Goal: Transaction & Acquisition: Purchase product/service

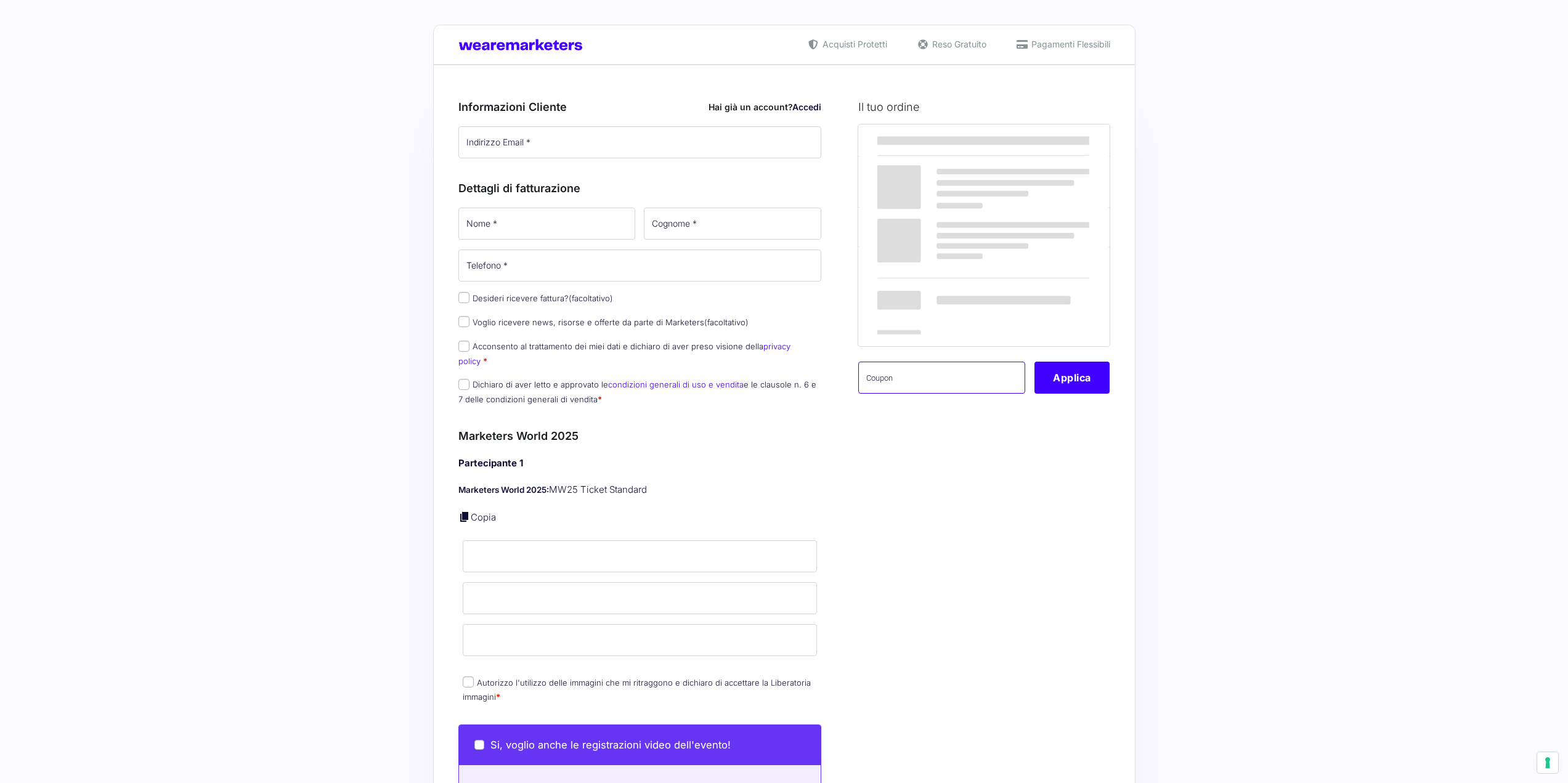
click at [911, 379] on input "text" at bounding box center [943, 377] width 167 height 33
click at [926, 396] on div "Prodotto Subtotale Marketers World 2025 - MW25 Ticket Standard × 1 347,00 € Sub…" at bounding box center [984, 266] width 251 height 285
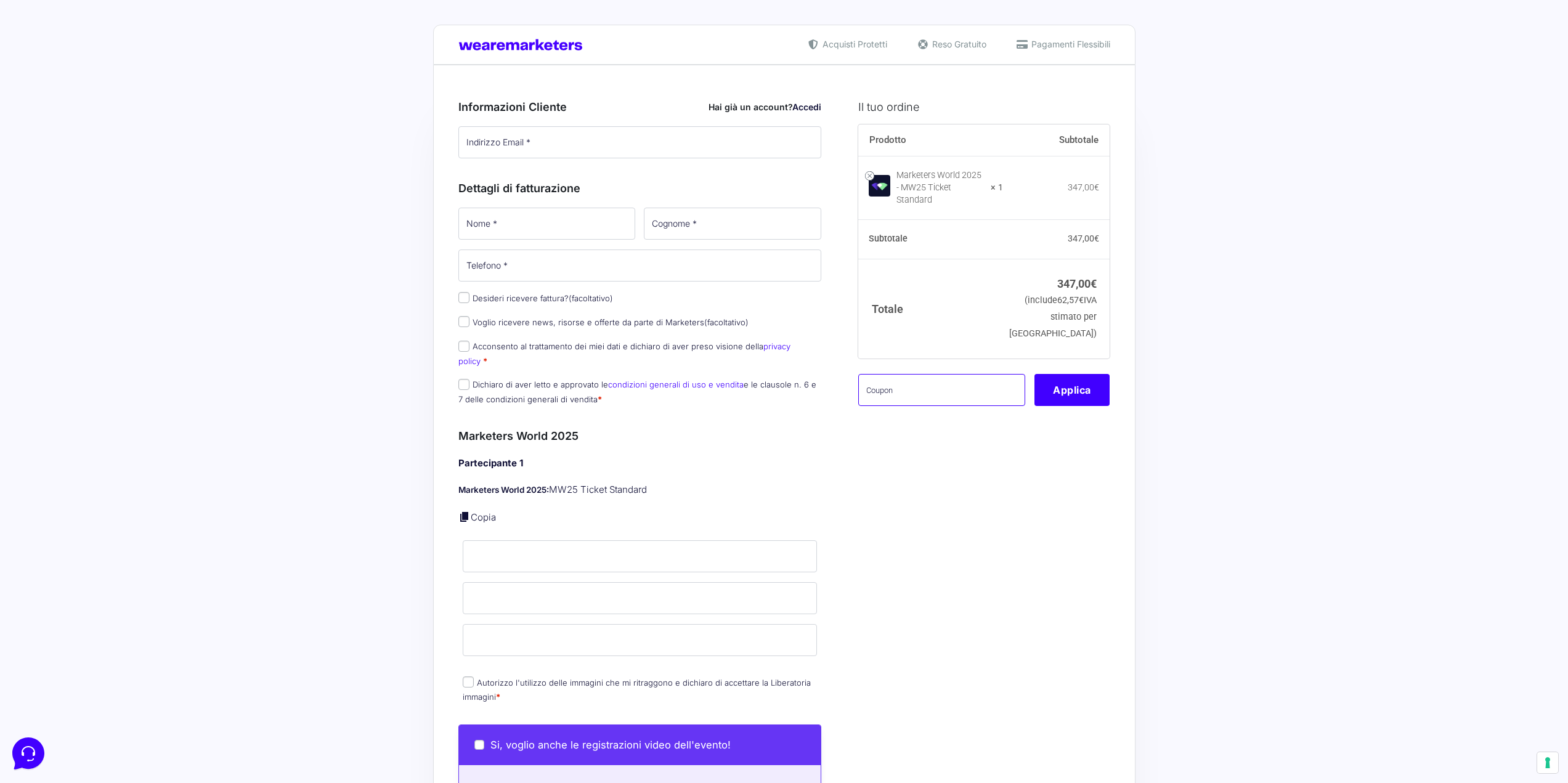
click at [930, 380] on input "text" at bounding box center [943, 390] width 167 height 33
paste input "AMBMW25"
type input "AMBMW25"
click at [1073, 384] on button "Applica" at bounding box center [1073, 390] width 75 height 33
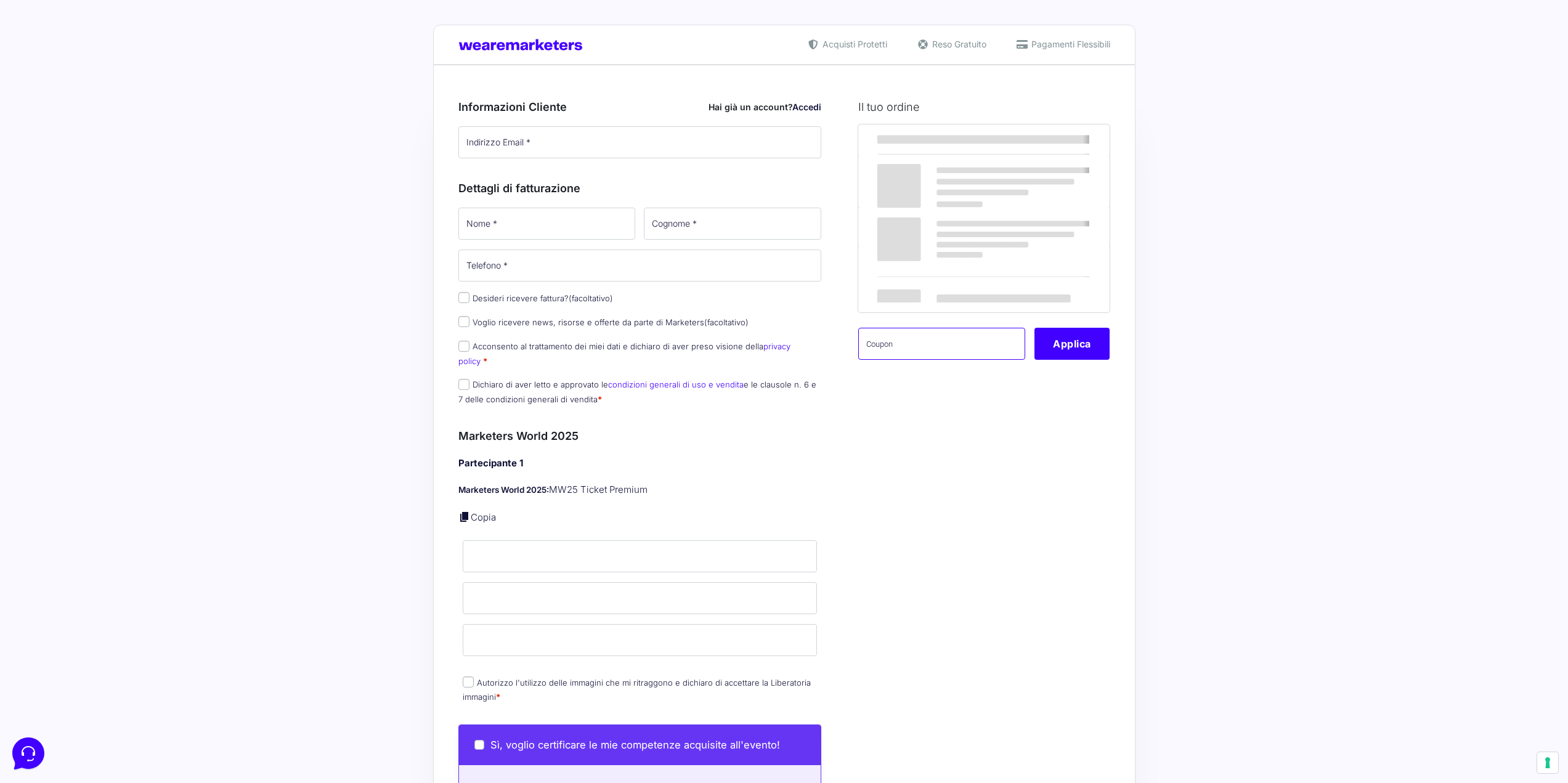
click at [957, 361] on div "Prodotto Subtotale Marketers World 2025 - MW25 Ticket Premium × 1 397,00 € Subt…" at bounding box center [984, 249] width 251 height 251
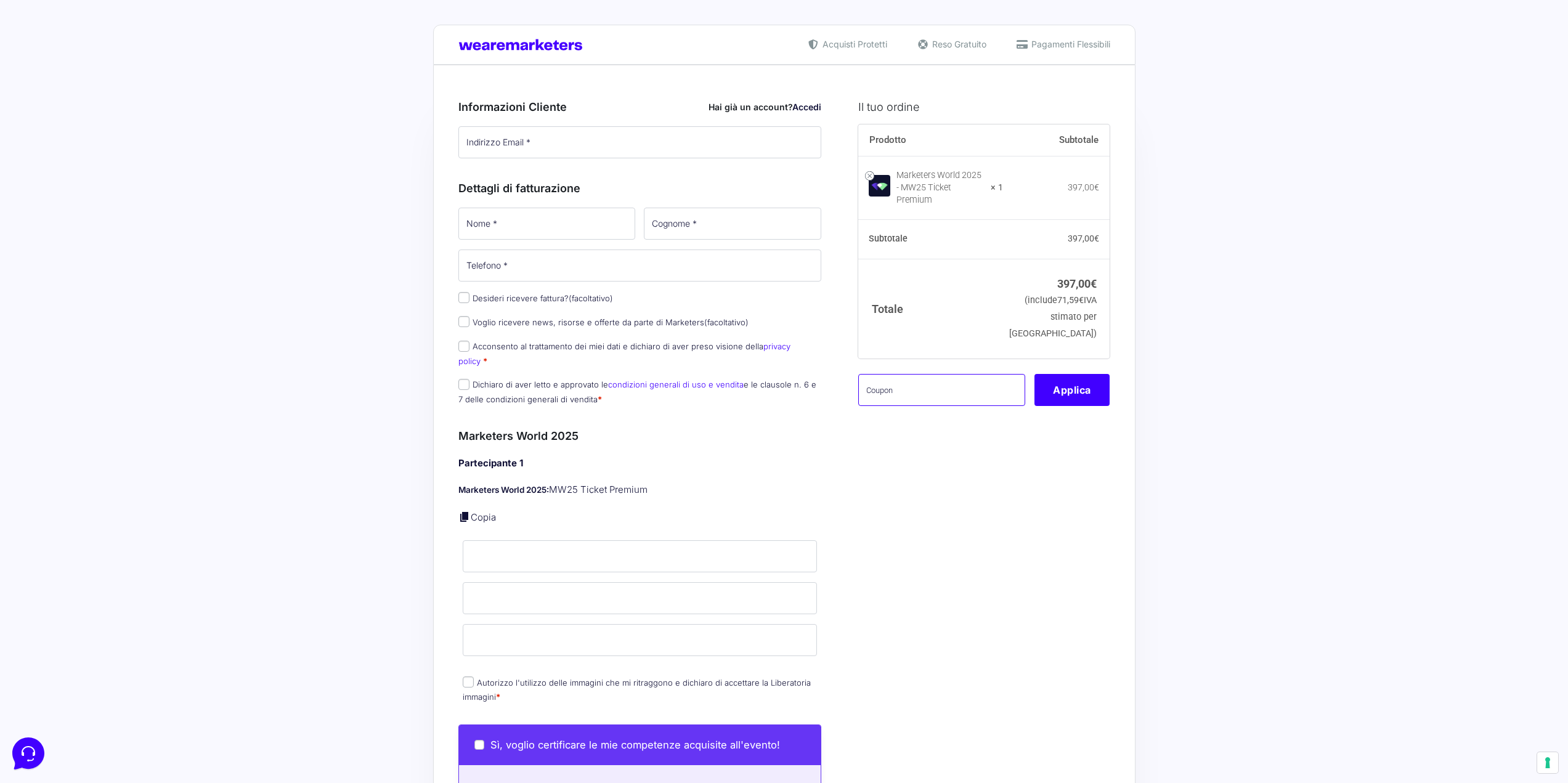
paste input "AMBMW25"
click at [1076, 374] on button "Applica" at bounding box center [1073, 390] width 75 height 33
click at [923, 428] on input "AMBMW25" at bounding box center [943, 427] width 167 height 33
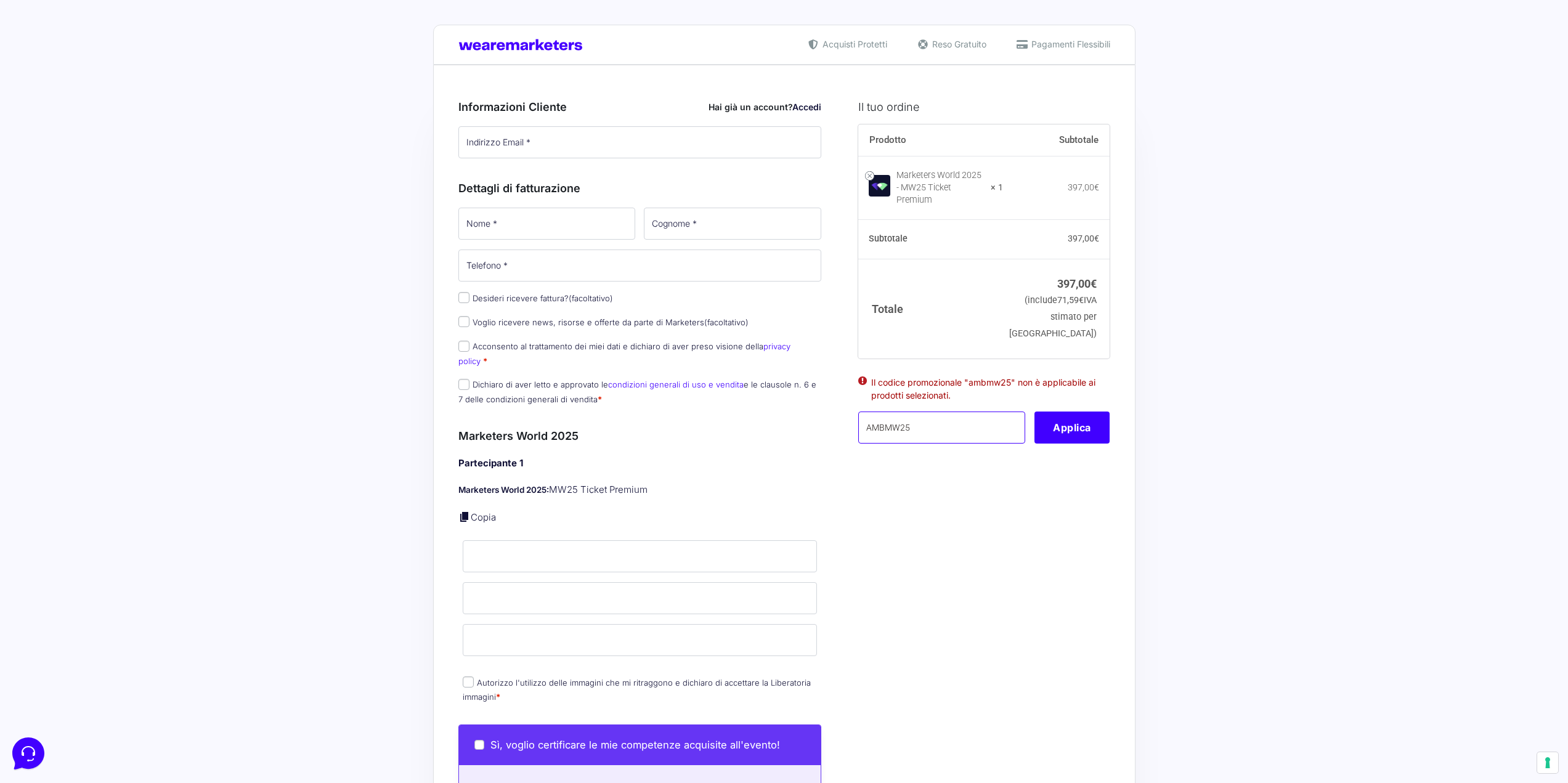
paste input "SAMU"
type input "SAMUMW25"
click at [1076, 422] on button "Applica" at bounding box center [1073, 427] width 75 height 33
paste input "SAMUMW25"
type input "SAMUMW25"
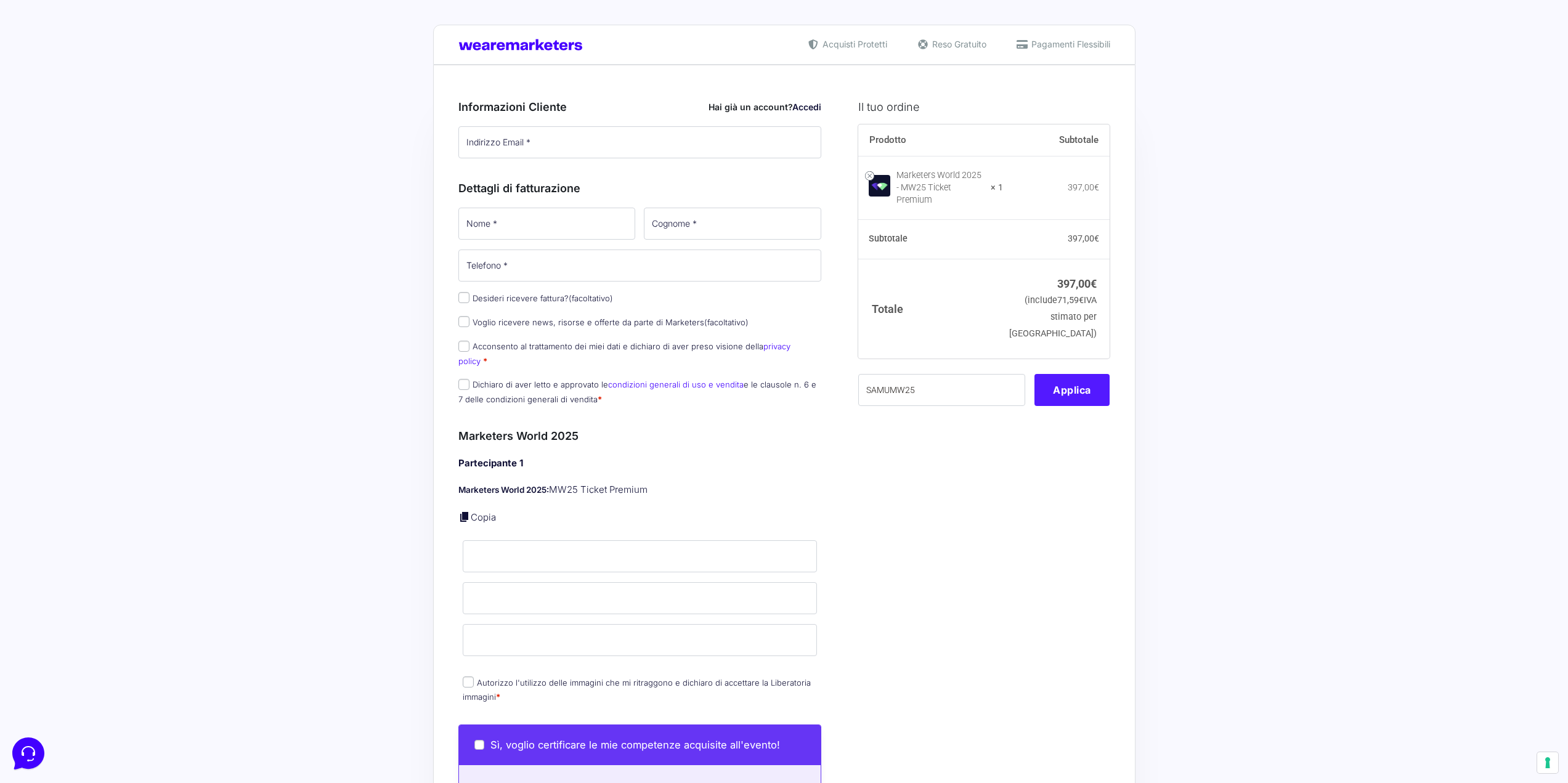
click at [1086, 386] on button "Applica" at bounding box center [1073, 390] width 75 height 33
paste input "SAMUMW25"
type input "SAMUMW25"
click at [1066, 398] on div "Prodotto Subtotale Marketers World 2025 - MW25 Ticket Standard × 1 347,00 € Sub…" at bounding box center [984, 273] width 251 height 297
click at [1069, 385] on button "Applica" at bounding box center [1073, 390] width 75 height 33
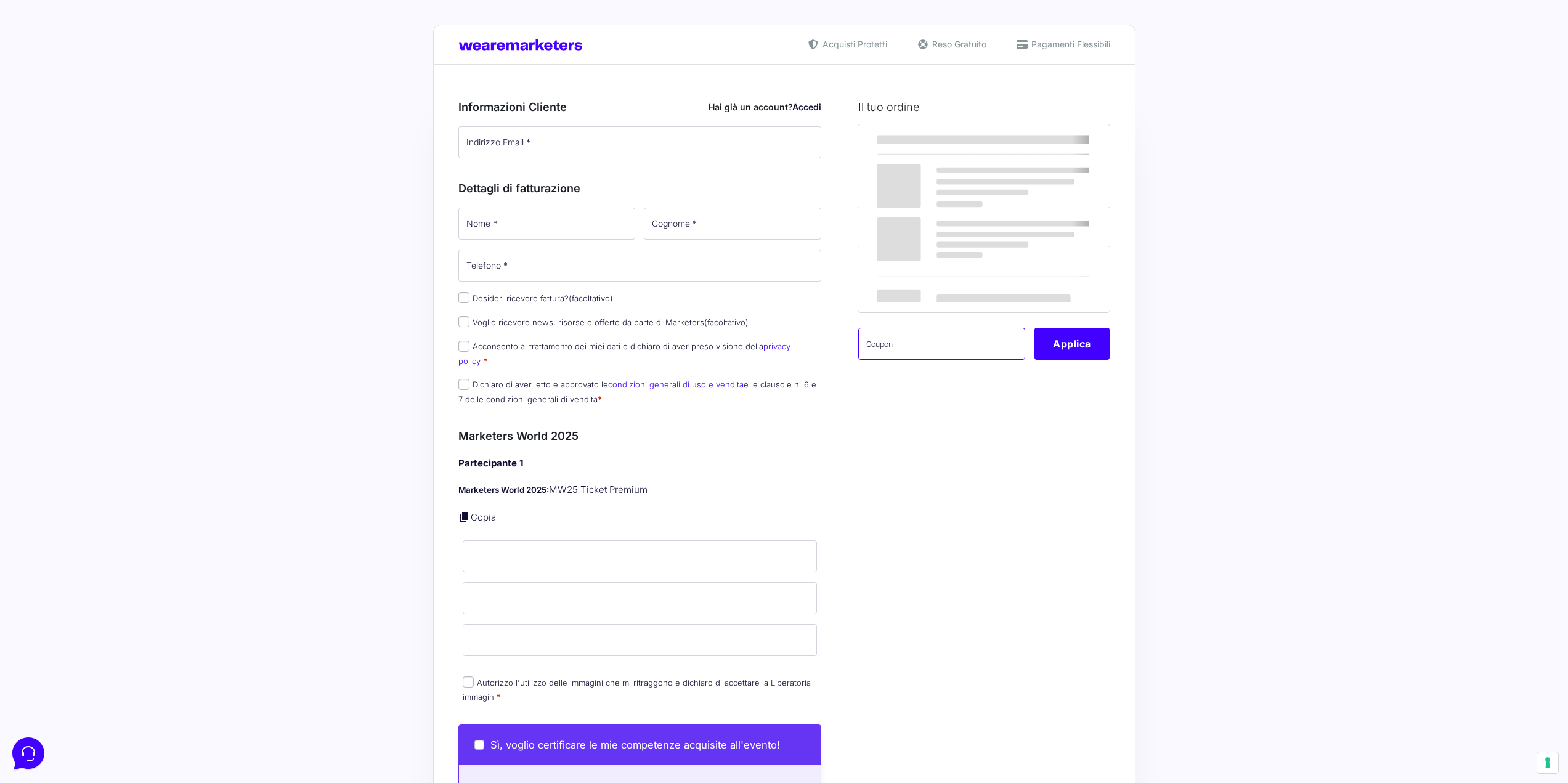
click at [921, 359] on input "text" at bounding box center [943, 344] width 167 height 33
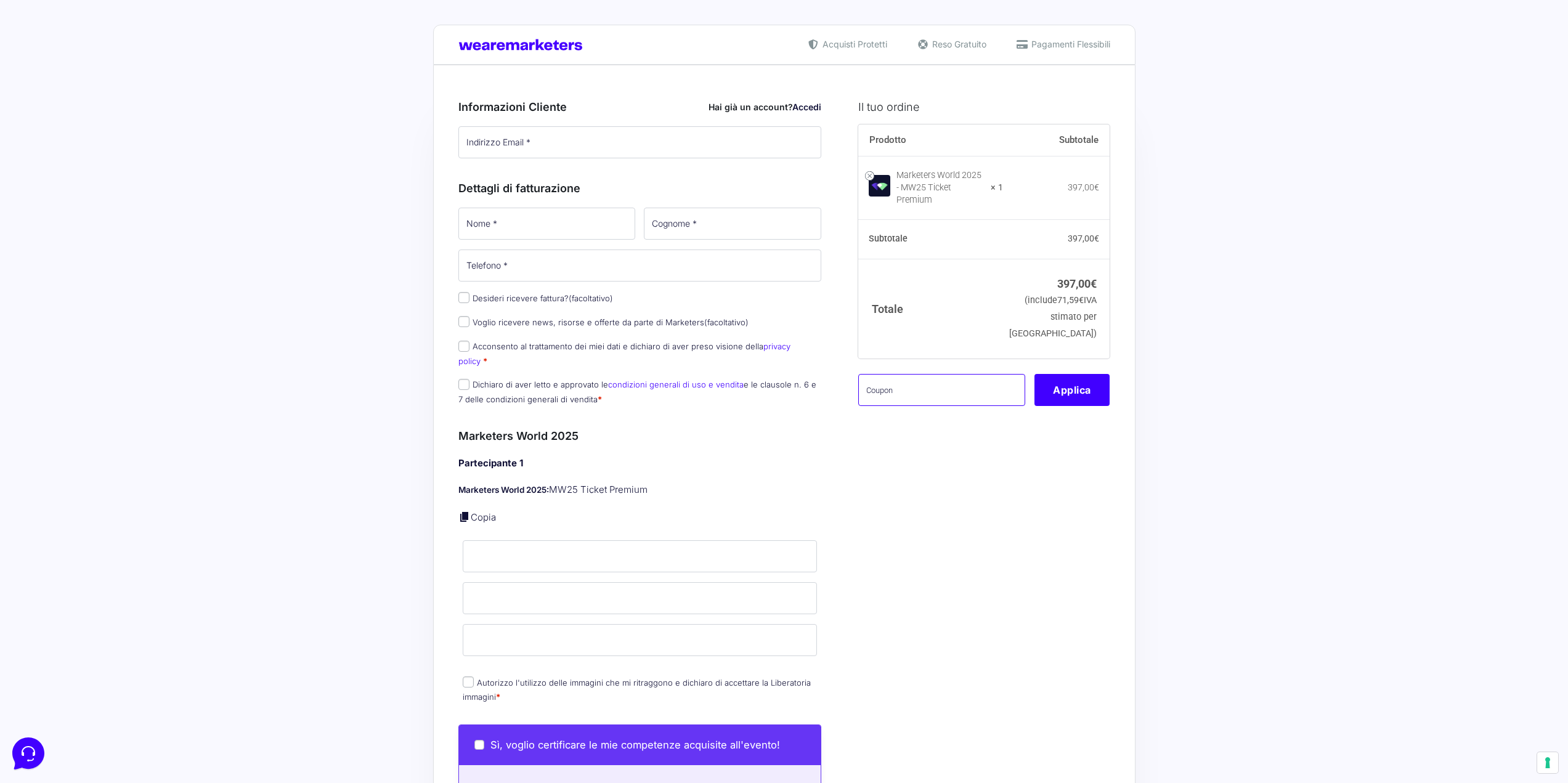
paste input "AMBMW25"
type input "AMBMW25"
click at [1066, 383] on button "Applica" at bounding box center [1073, 390] width 75 height 33
click at [216, 393] on div "Acquisti Protetti Reso Gratuito Pagamenti Flessibili Riepilogo Ordine 397,00 € …" at bounding box center [784, 695] width 1568 height 1391
click at [1079, 422] on button "Applica" at bounding box center [1073, 427] width 75 height 33
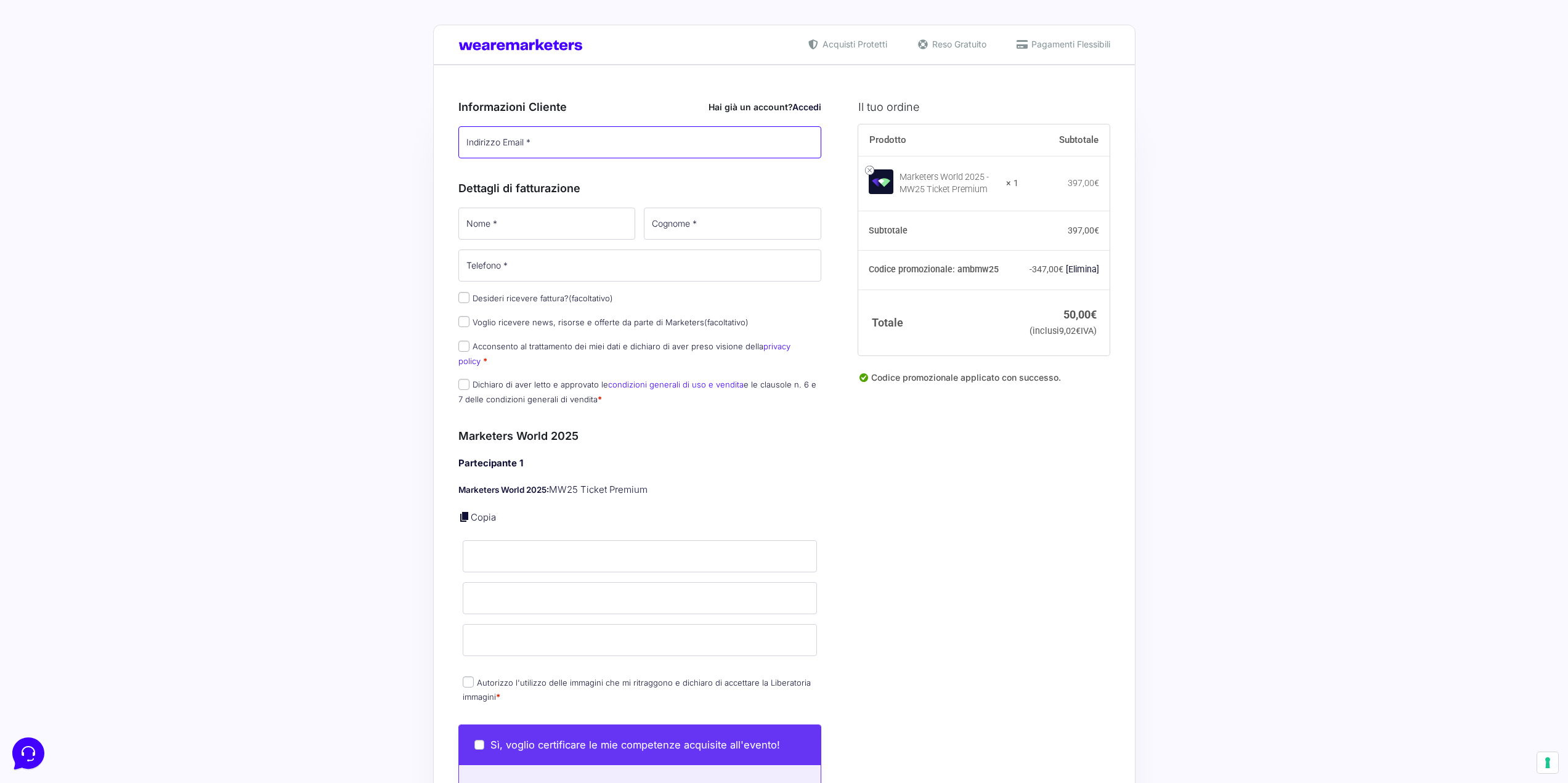
click at [523, 140] on input "Indirizzo Email *" at bounding box center [640, 142] width 363 height 33
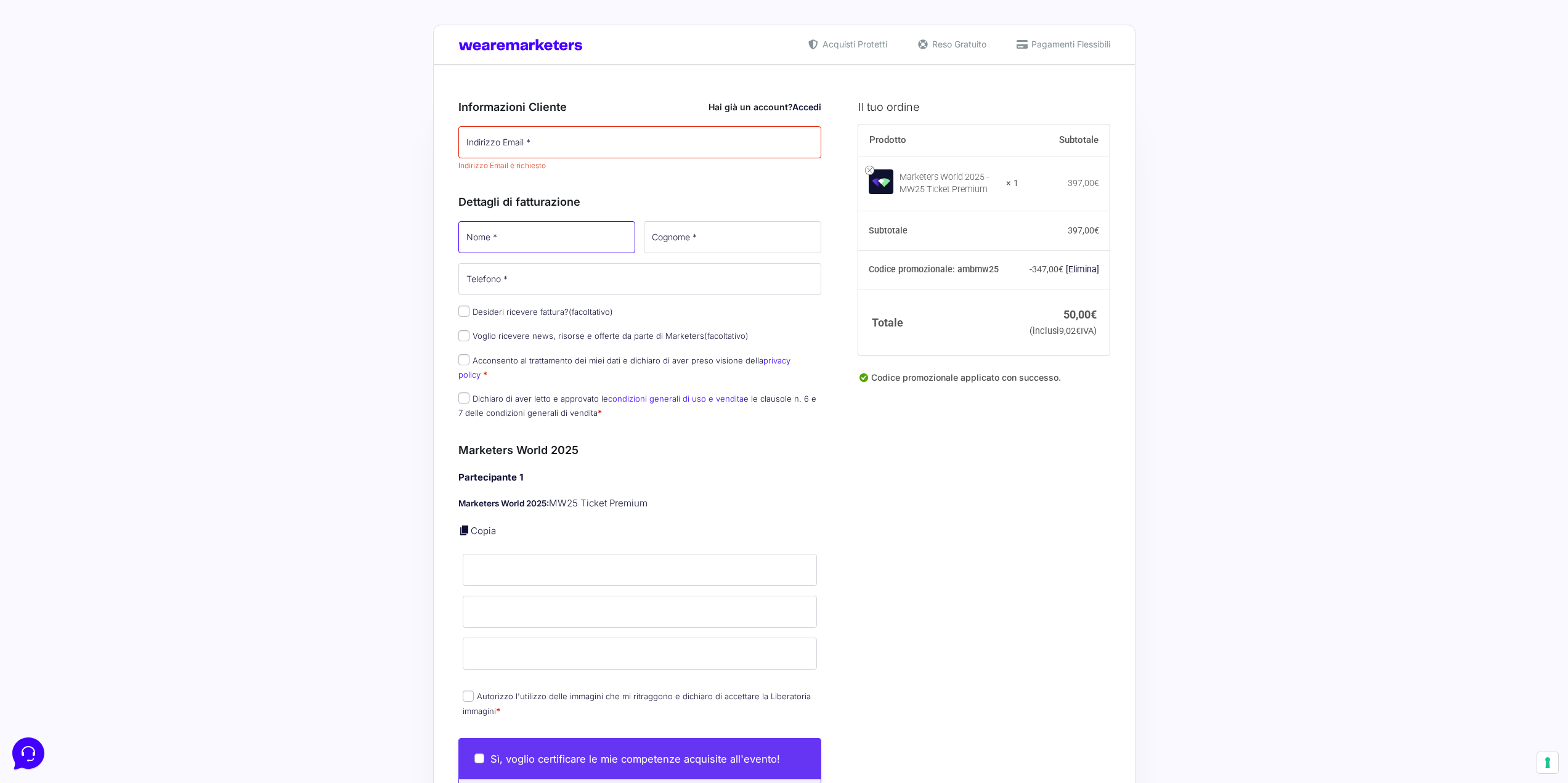
click at [546, 223] on input "Nome *" at bounding box center [548, 237] width 177 height 33
type input "Samuele"
type input "Di Iorgi"
type input "[PHONE_NUMBER]"
click at [567, 87] on div "Informazioni Cliente Hai già un account? Accedi Indirizzo Email * Indirizzo Ema…" at bounding box center [640, 132] width 363 height 96
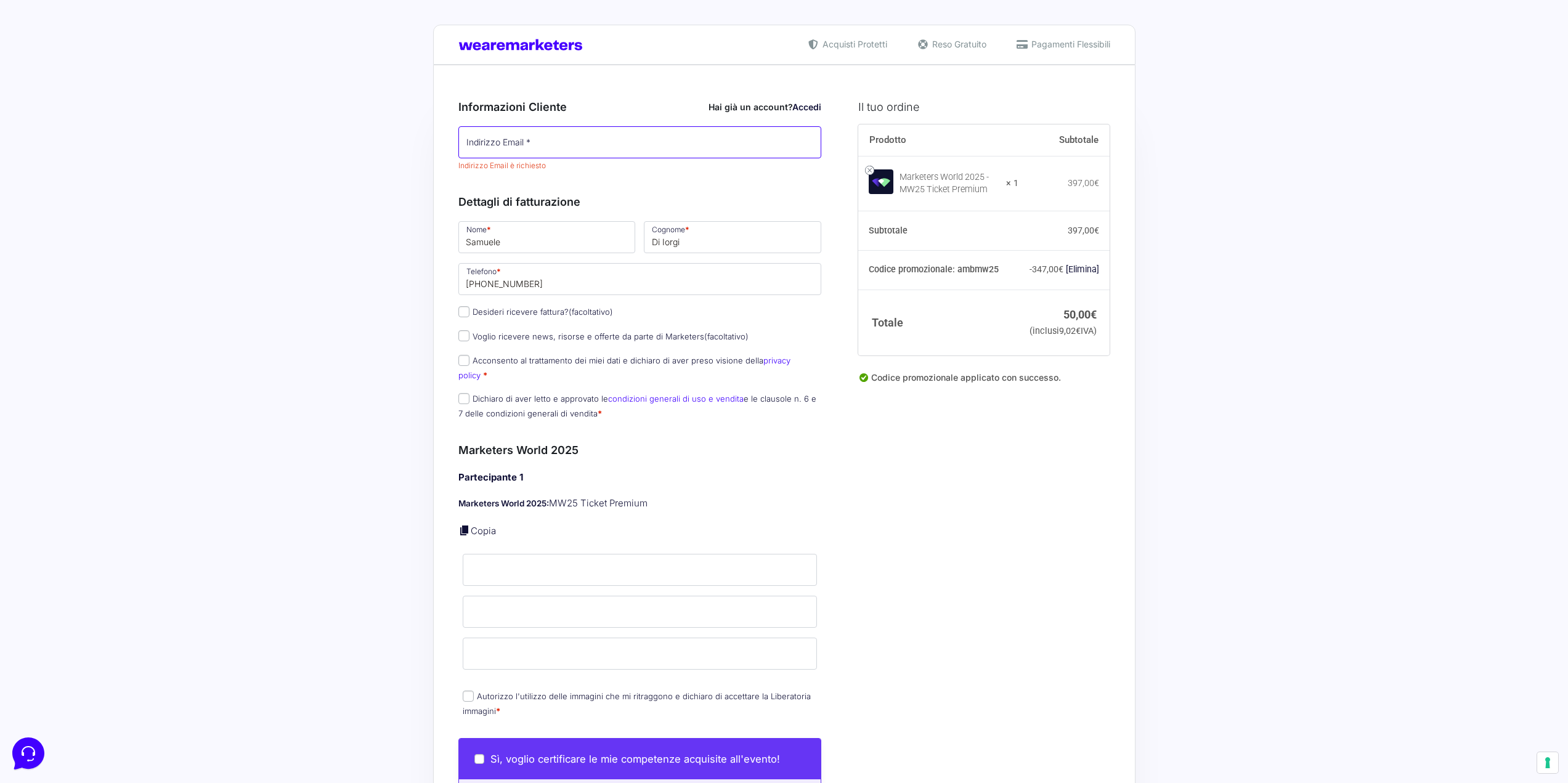
click at [555, 136] on input "Indirizzo Email *" at bounding box center [640, 142] width 363 height 33
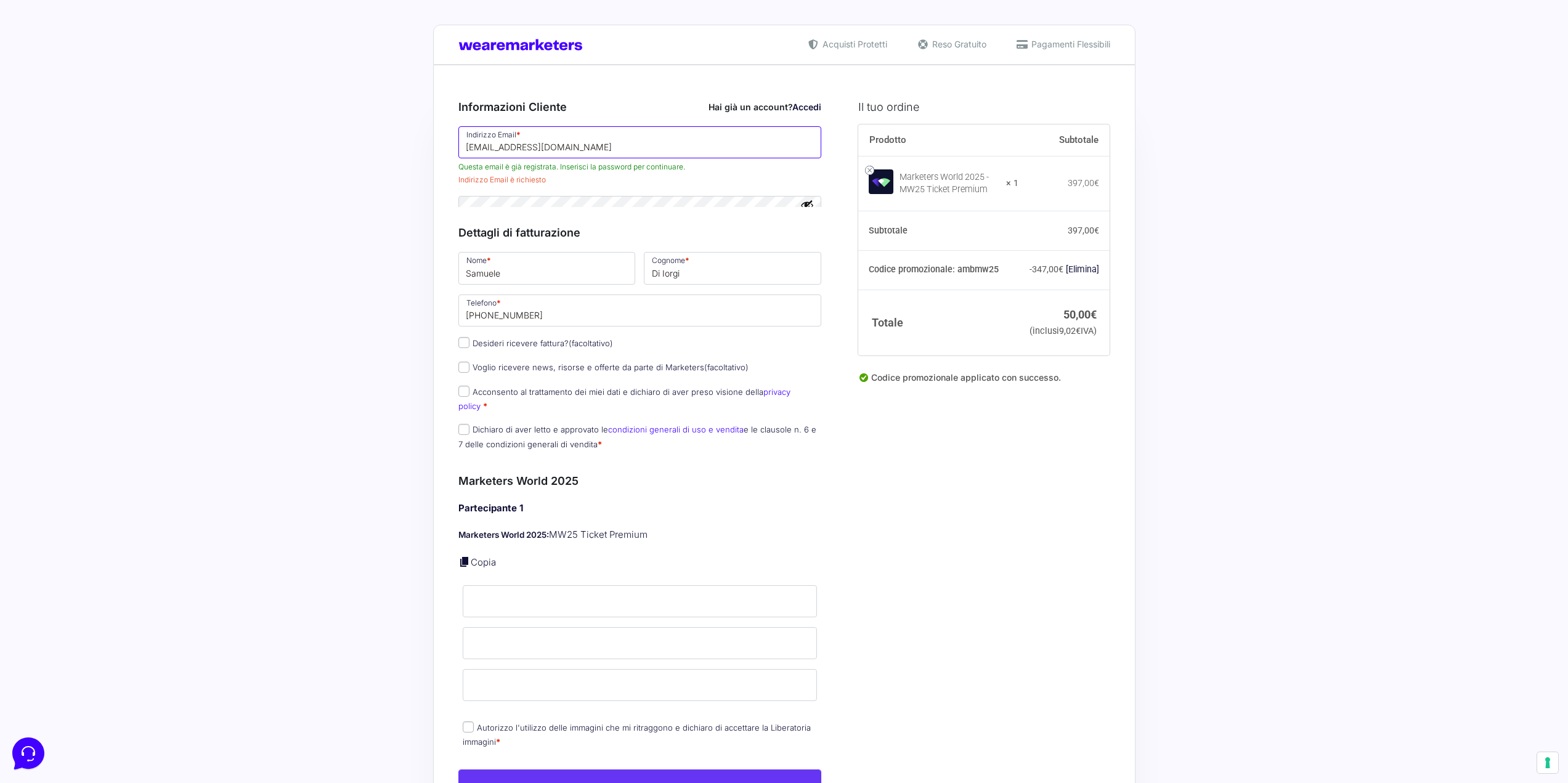
type input "[EMAIL_ADDRESS][DOMAIN_NAME]"
click at [412, 307] on div "Acquisti Protetti Reso Gratuito Pagamenti Flessibili Riepilogo Ordine 50,00 € P…" at bounding box center [784, 746] width 1568 height 1491
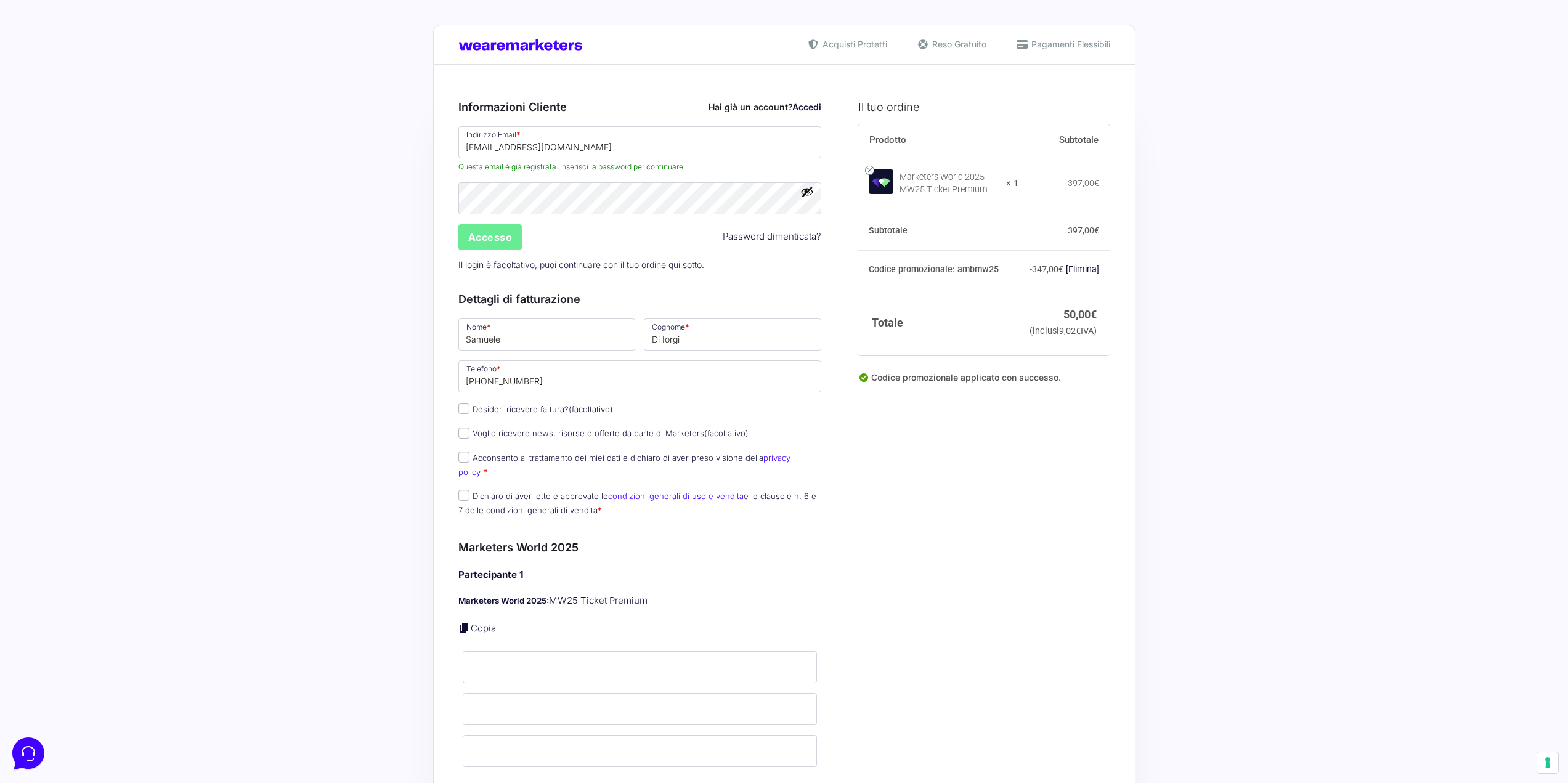
click at [623, 241] on div "Accesso Password dimenticata?" at bounding box center [640, 237] width 372 height 30
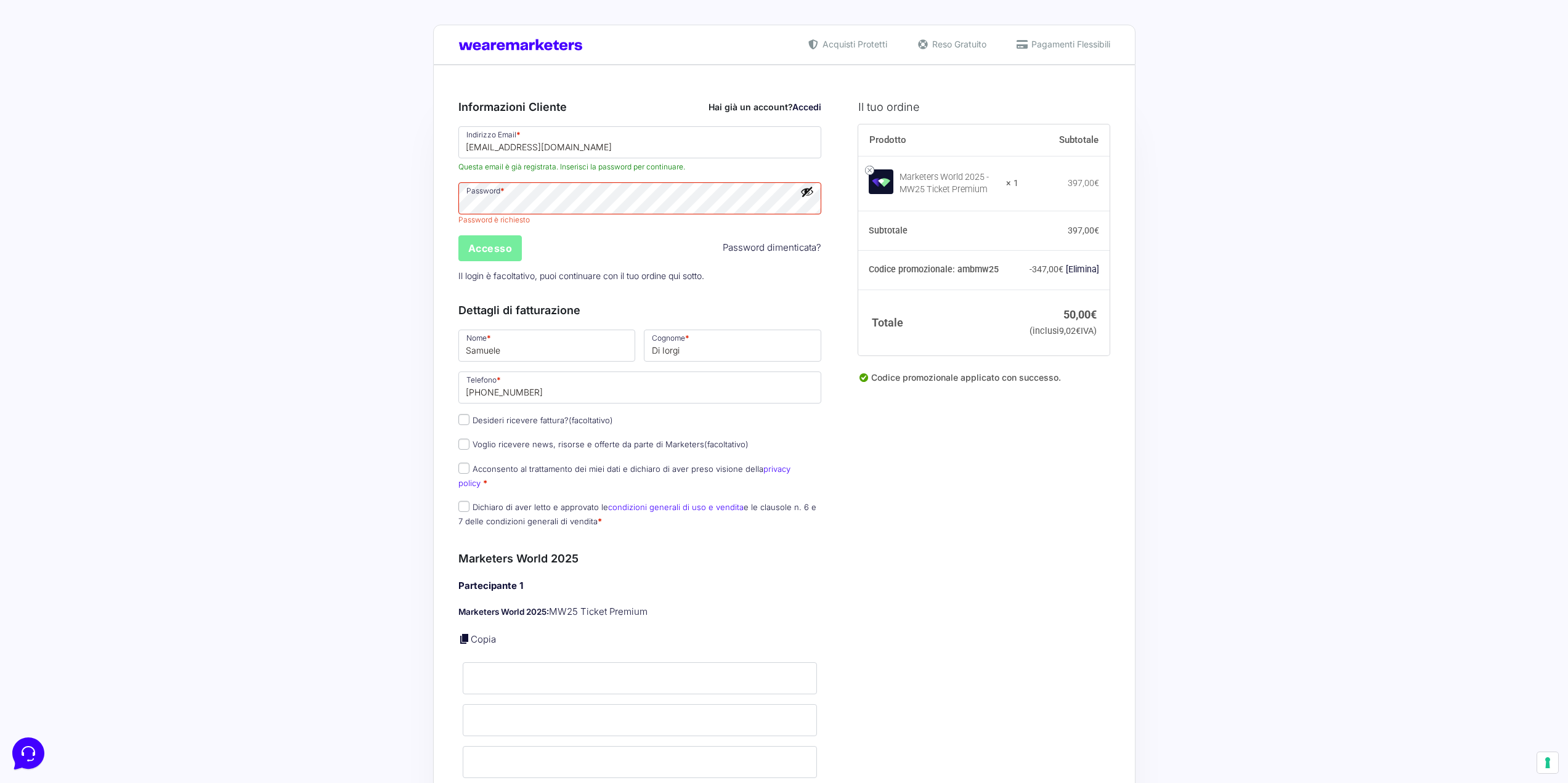
click at [483, 250] on input "Accesso" at bounding box center [490, 248] width 64 height 26
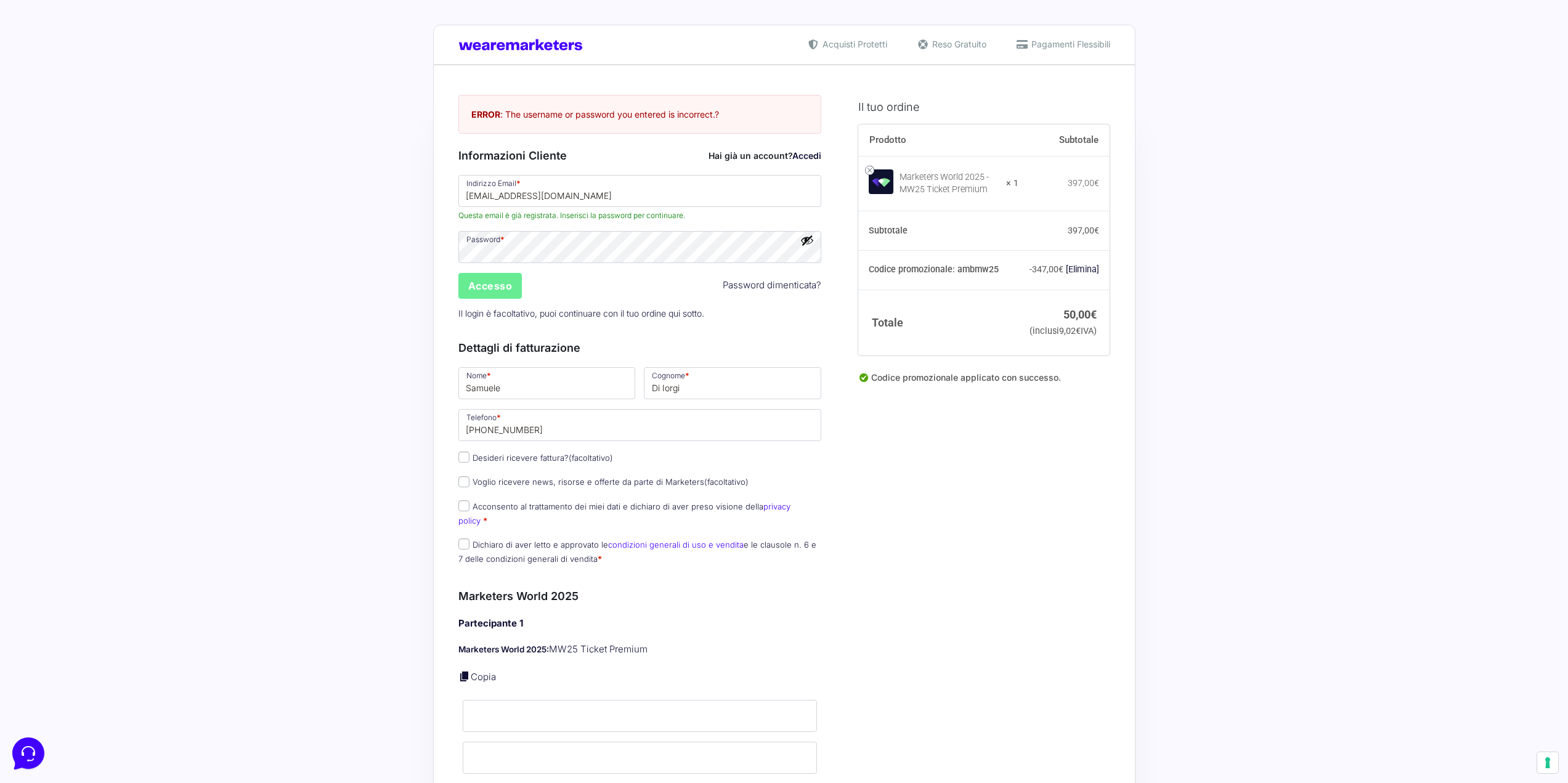
click at [808, 160] on link "Accedi" at bounding box center [807, 156] width 29 height 11
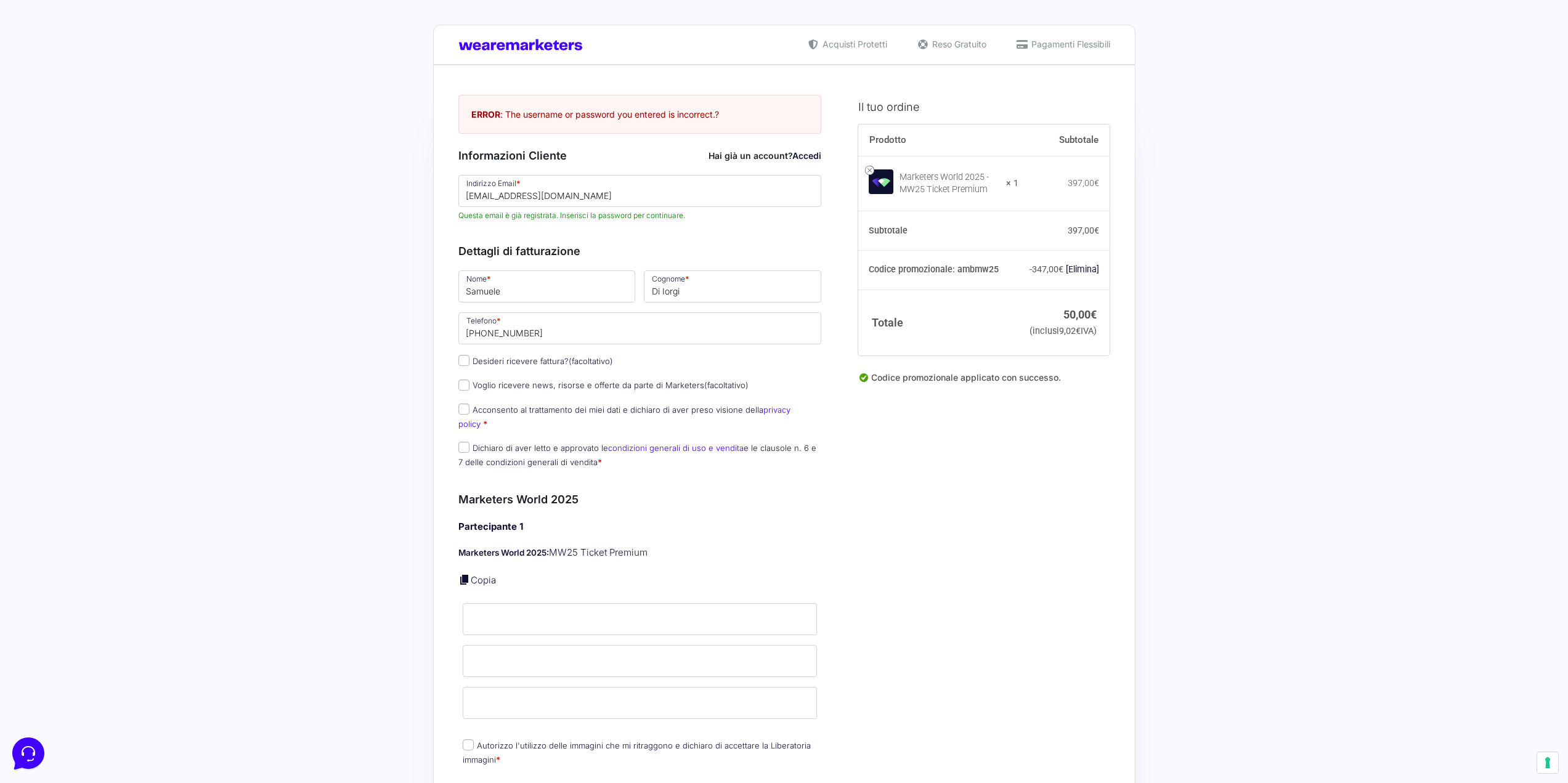
click at [810, 160] on link "Accedi" at bounding box center [807, 156] width 29 height 11
